Goal: Information Seeking & Learning: Learn about a topic

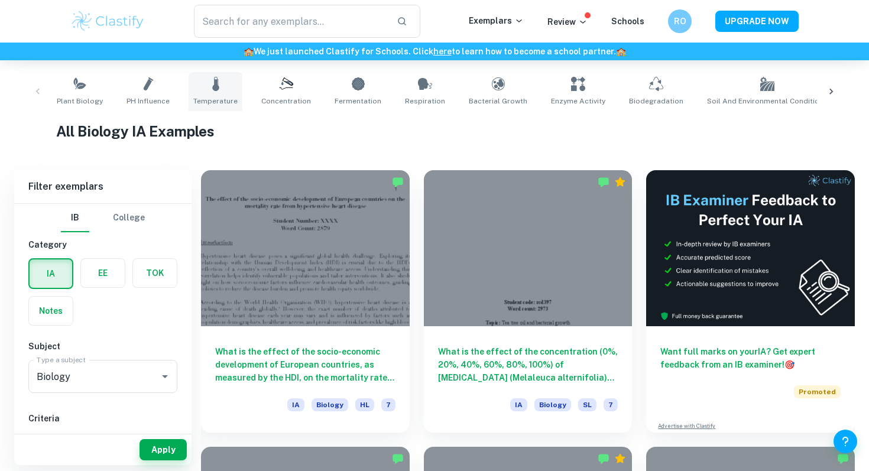
scroll to position [228, 0]
click at [215, 92] on link "Temperature" at bounding box center [216, 91] width 54 height 39
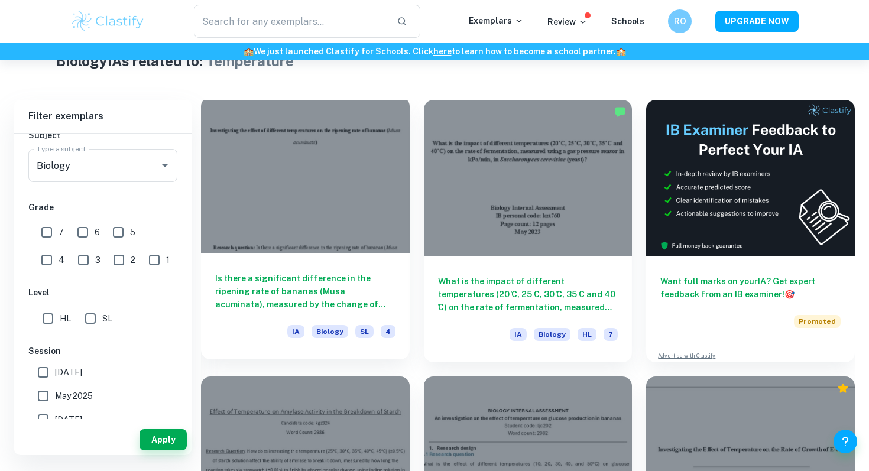
scroll to position [302, 0]
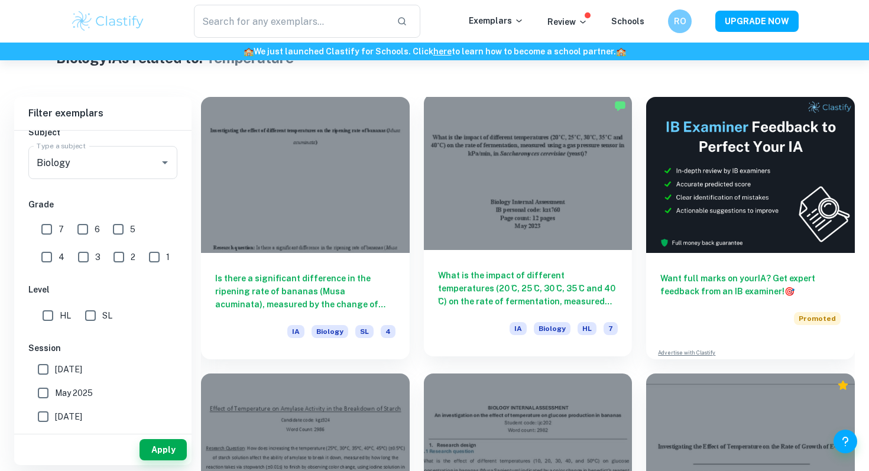
click at [511, 263] on div "What is the impact of different temperatures (20 ̊C, 25 ̊C, 30 ̊C, 35 ̊C and 40…" at bounding box center [528, 303] width 209 height 106
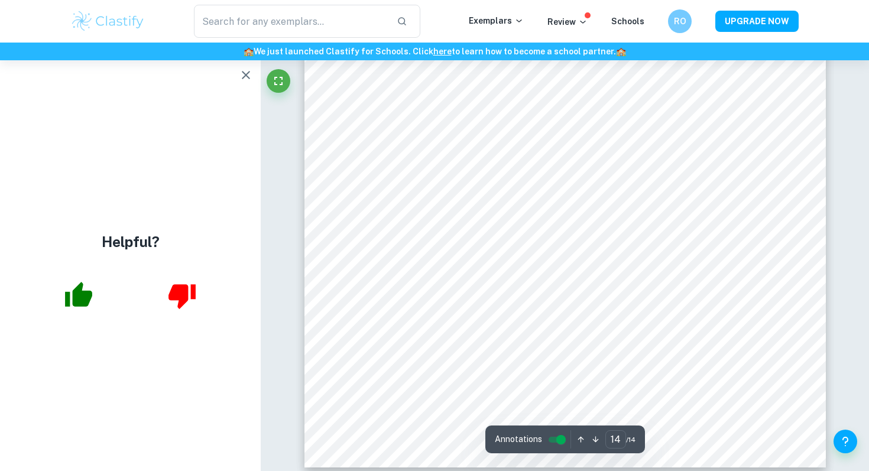
scroll to position [10336, 0]
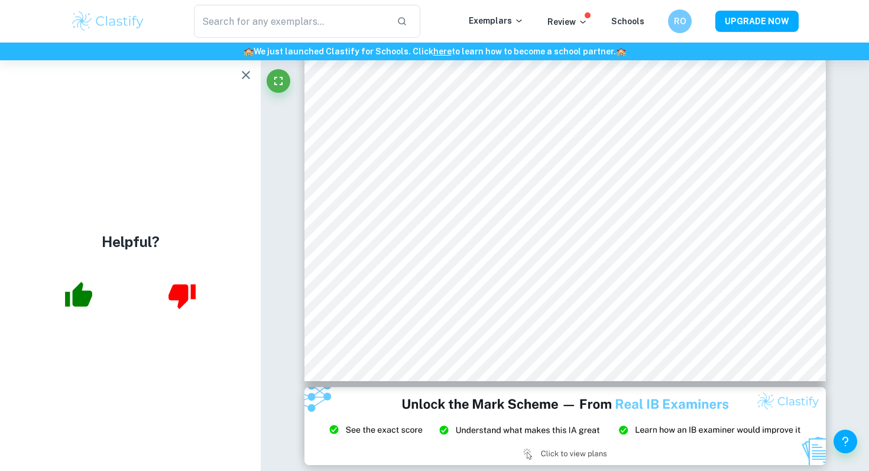
click at [248, 74] on icon "button" at bounding box center [246, 75] width 14 height 14
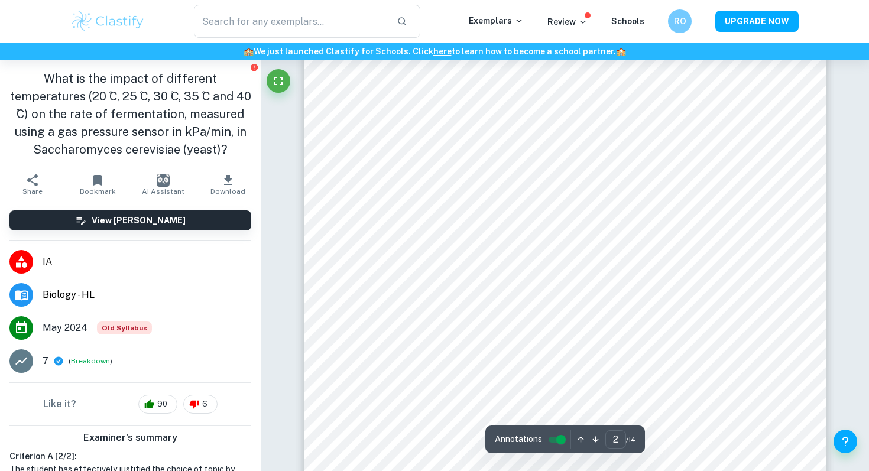
type input "1"
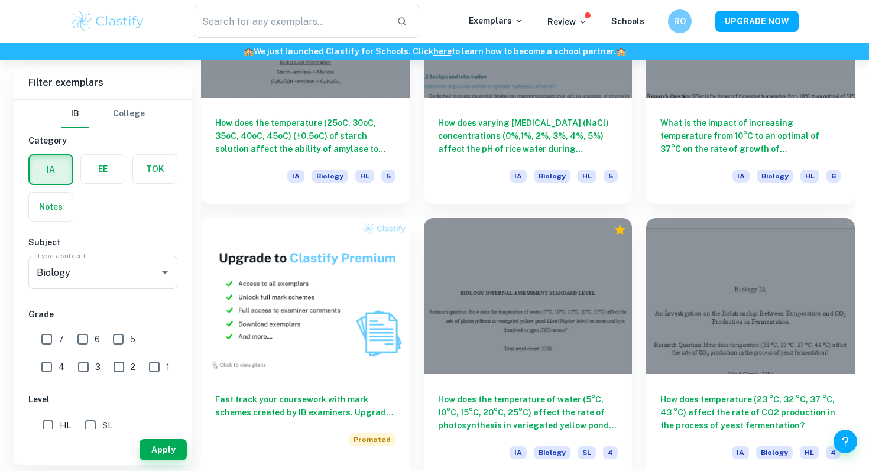
scroll to position [732, 0]
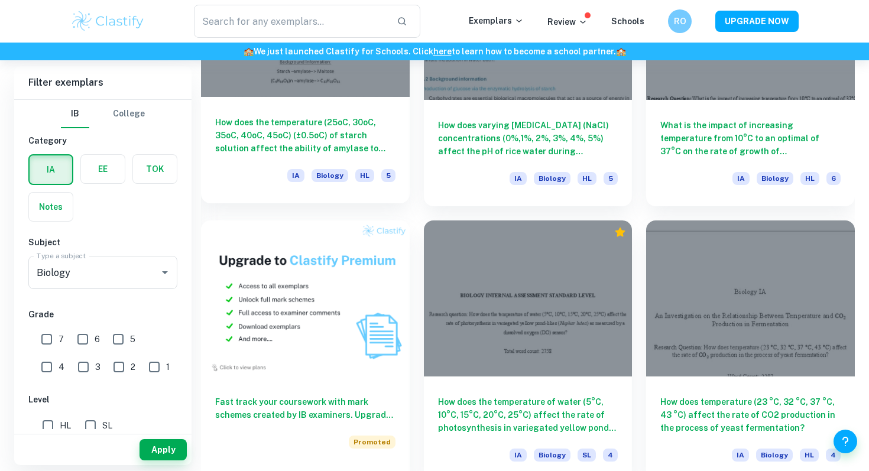
click at [285, 135] on h6 "How does the temperature (25oC, 30oC, 35oC, 40oC, 45oC) (±0.5oC) of starch solu…" at bounding box center [305, 135] width 180 height 39
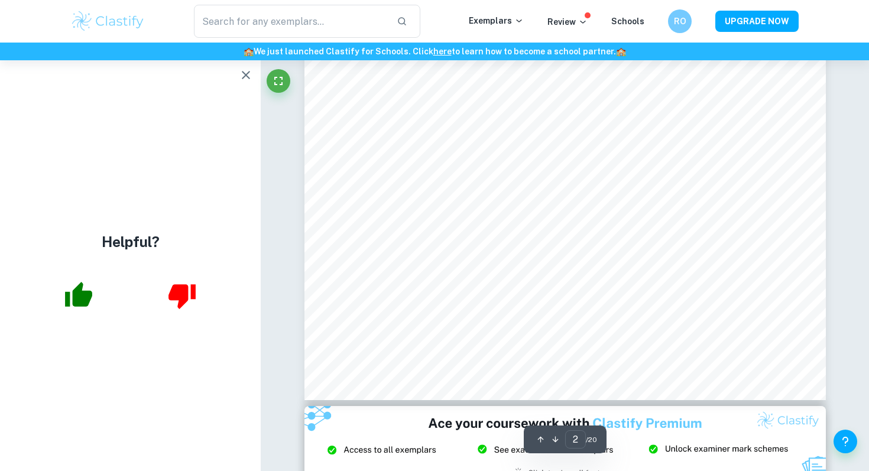
scroll to position [423, 0]
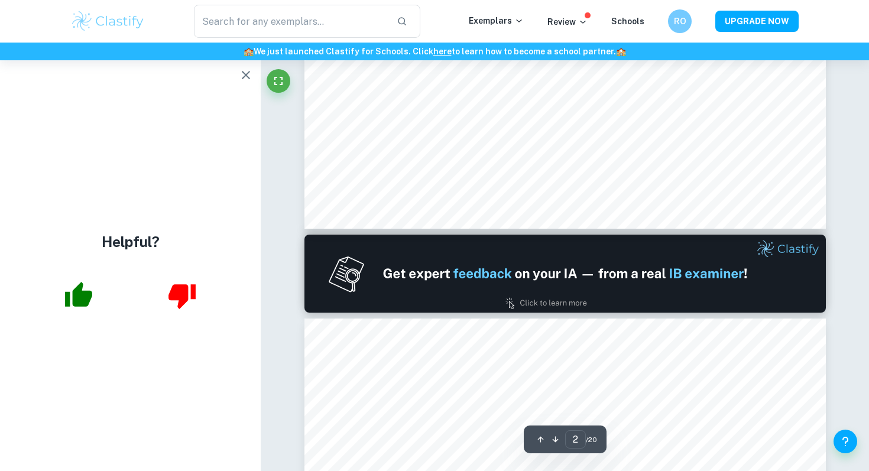
type input "1"
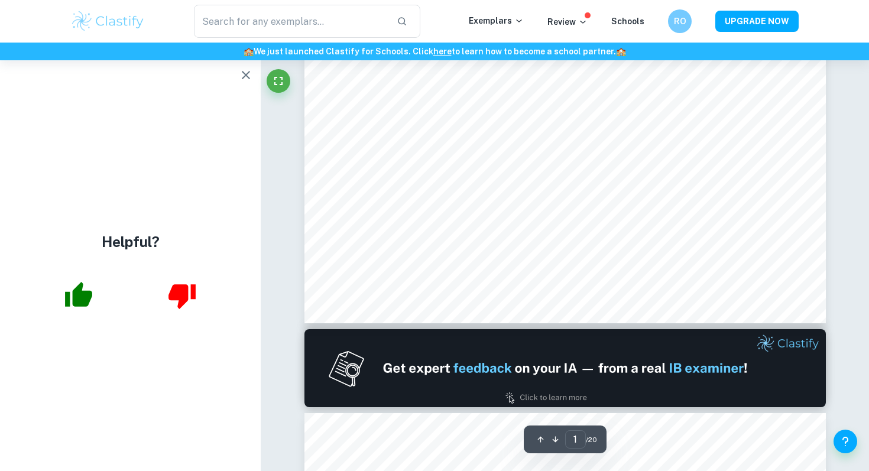
scroll to position [0, 0]
